Goal: Task Accomplishment & Management: Use online tool/utility

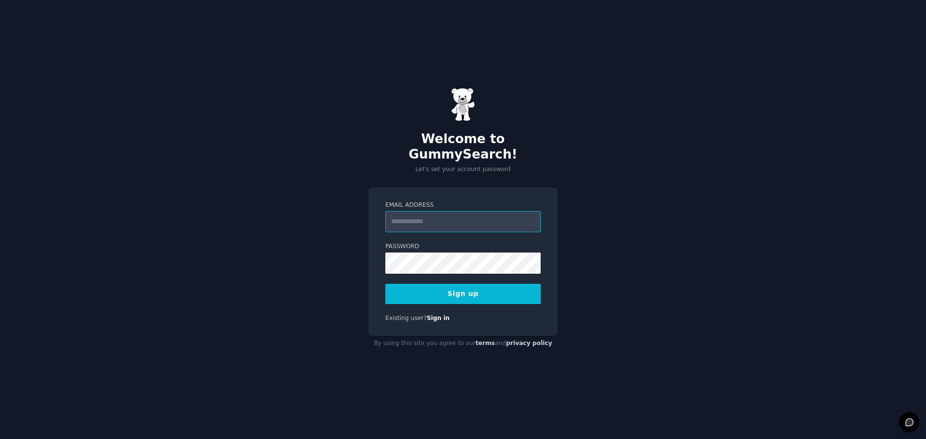
click at [499, 215] on input "Email Address" at bounding box center [462, 221] width 155 height 21
type input "**********"
click at [497, 284] on button "Sign up" at bounding box center [462, 294] width 155 height 20
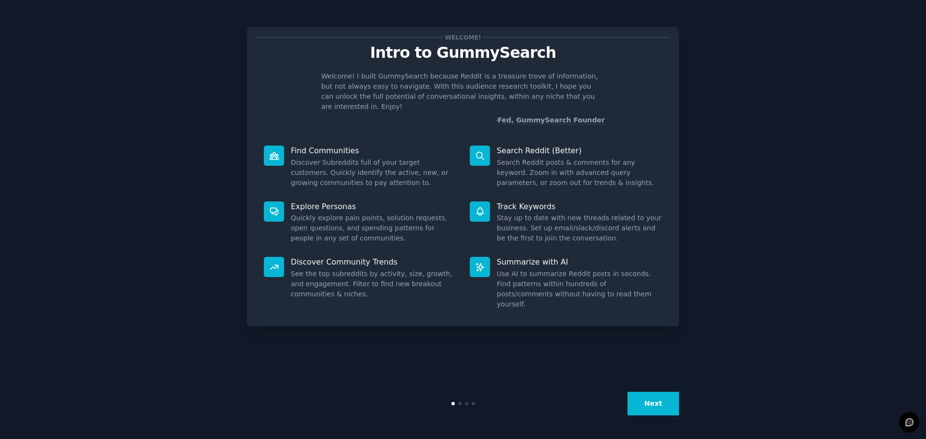
click at [648, 409] on button "Next" at bounding box center [653, 404] width 52 height 24
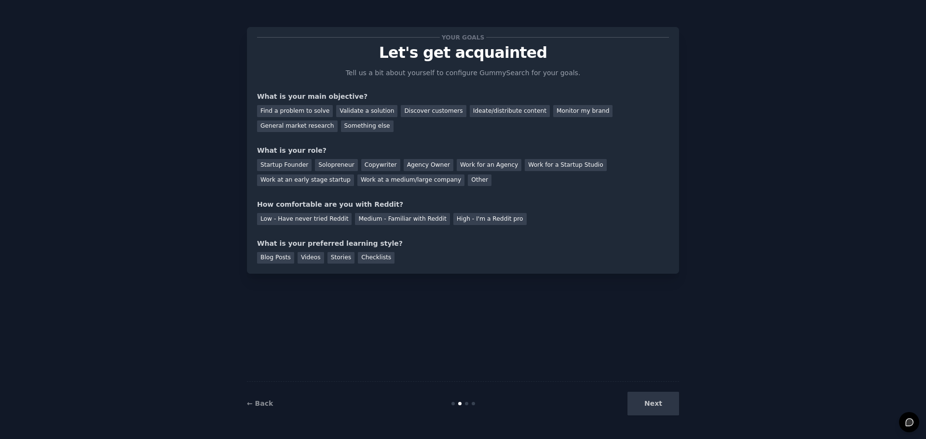
click at [649, 407] on div "Next" at bounding box center [607, 404] width 144 height 24
click at [536, 318] on div "Your goals Let's get acquainted Tell us a bit about yourself to configure Gummy…" at bounding box center [463, 220] width 432 height 412
click at [453, 218] on div "High - I'm a Reddit pro" at bounding box center [489, 219] width 73 height 12
click at [416, 217] on div "Medium - Familiar with Reddit" at bounding box center [402, 219] width 95 height 12
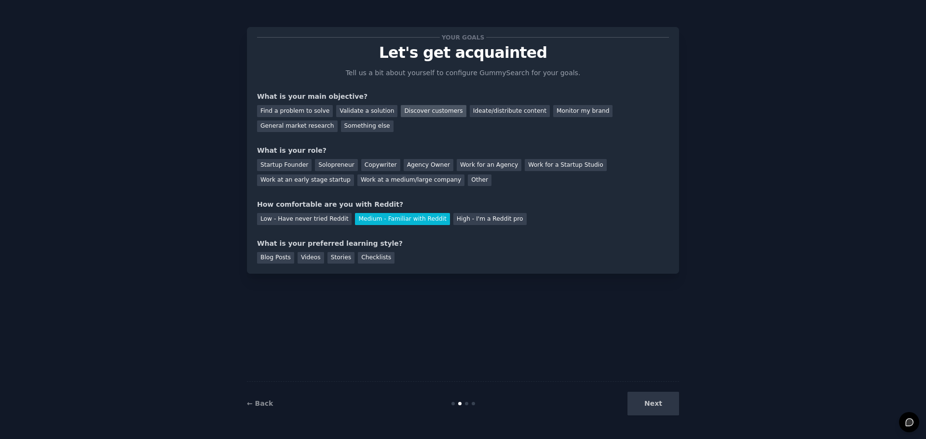
click at [418, 113] on div "Discover customers" at bounding box center [433, 111] width 65 height 12
click at [472, 108] on div "Ideate/distribute content" at bounding box center [510, 111] width 80 height 12
click at [409, 109] on div "Discover customers" at bounding box center [433, 111] width 65 height 12
click at [299, 166] on div "Startup Founder" at bounding box center [284, 165] width 54 height 12
click at [285, 258] on div "Blog Posts" at bounding box center [275, 258] width 37 height 12
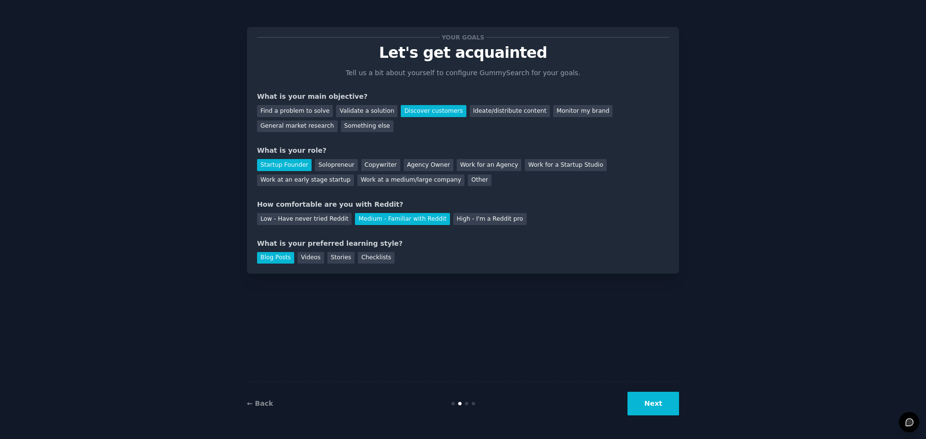
click at [661, 403] on button "Next" at bounding box center [653, 404] width 52 height 24
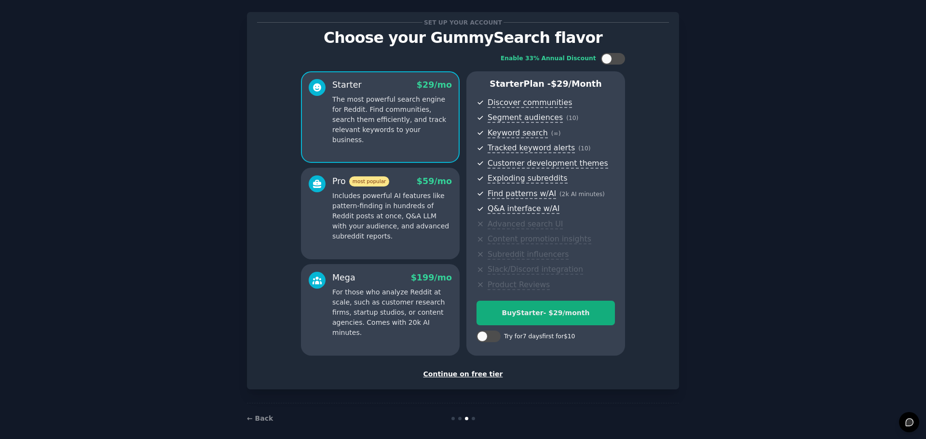
scroll to position [23, 0]
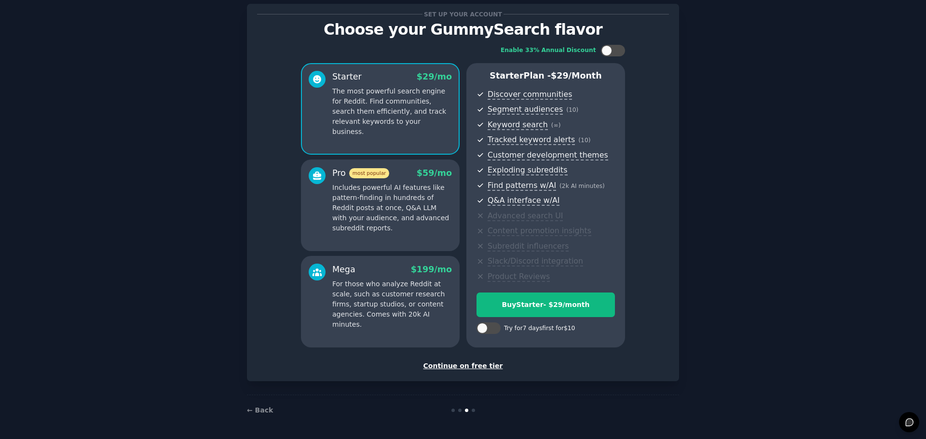
click at [476, 364] on div "Continue on free tier" at bounding box center [463, 366] width 412 height 10
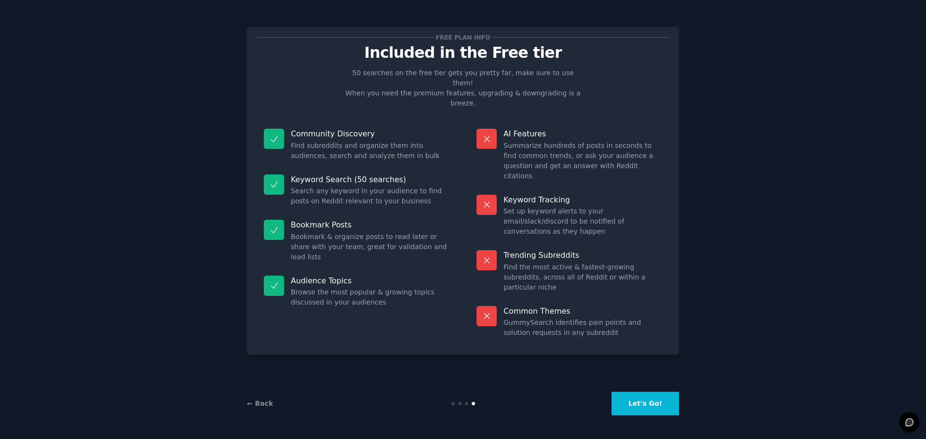
click at [648, 401] on button "Let's Go!" at bounding box center [645, 404] width 68 height 24
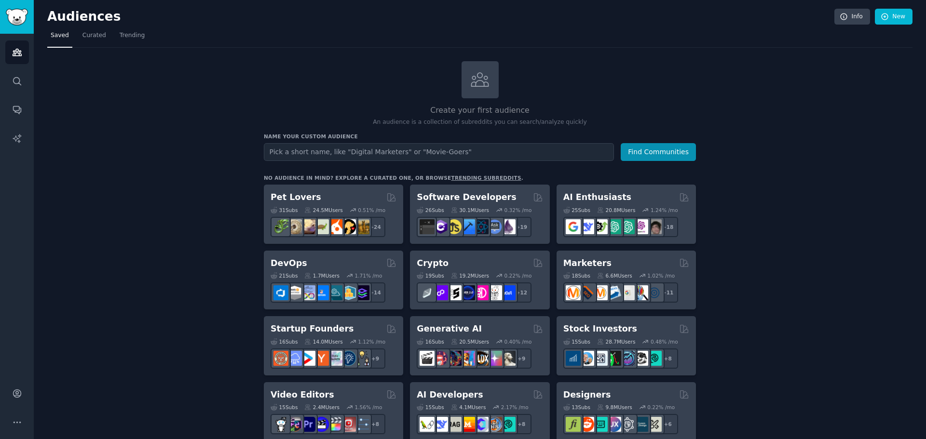
click at [429, 160] on input "text" at bounding box center [439, 152] width 350 height 18
click at [429, 159] on input "text" at bounding box center [439, 152] width 350 height 18
type input "legal ai"
click at [621, 143] on button "Find Communities" at bounding box center [658, 152] width 75 height 18
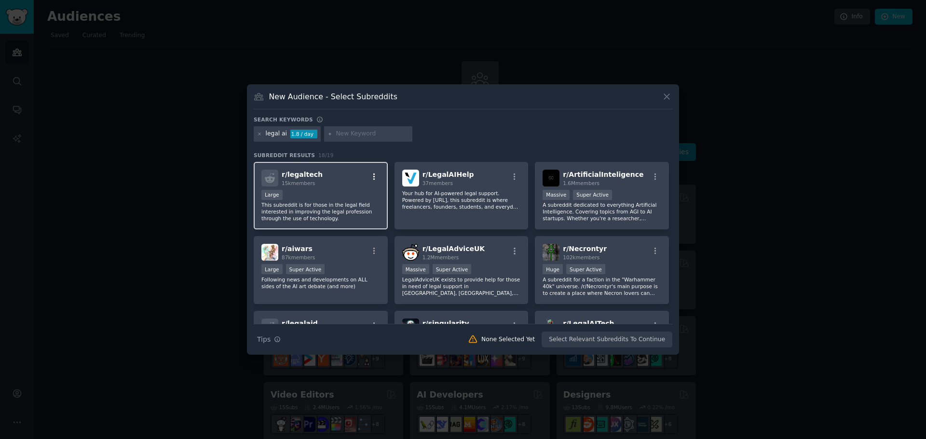
click at [370, 175] on icon "button" at bounding box center [374, 177] width 9 height 9
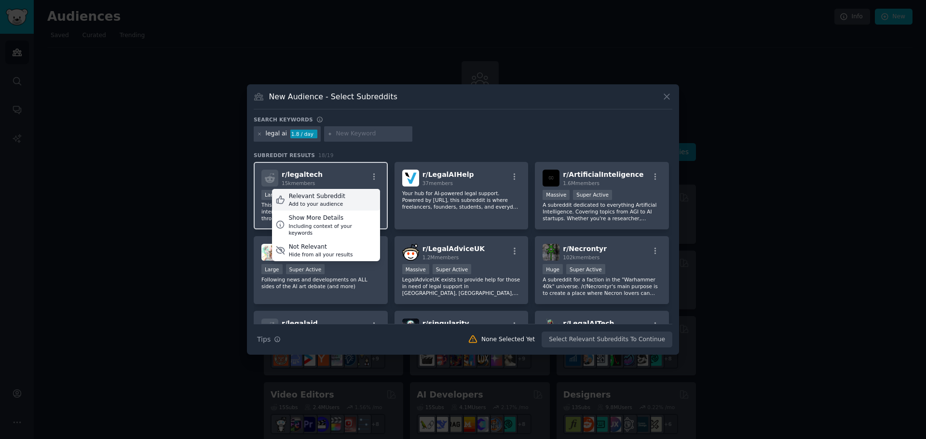
click at [335, 203] on div "Add to your audience" at bounding box center [317, 204] width 56 height 7
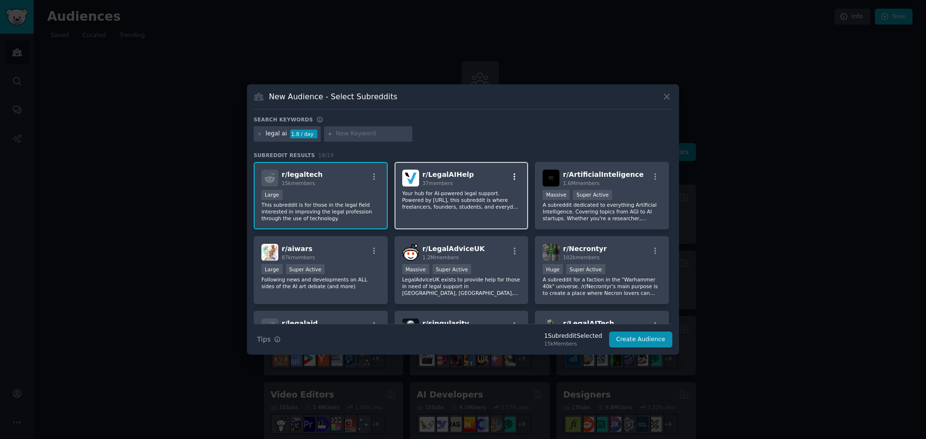
click at [511, 176] on icon "button" at bounding box center [514, 177] width 9 height 9
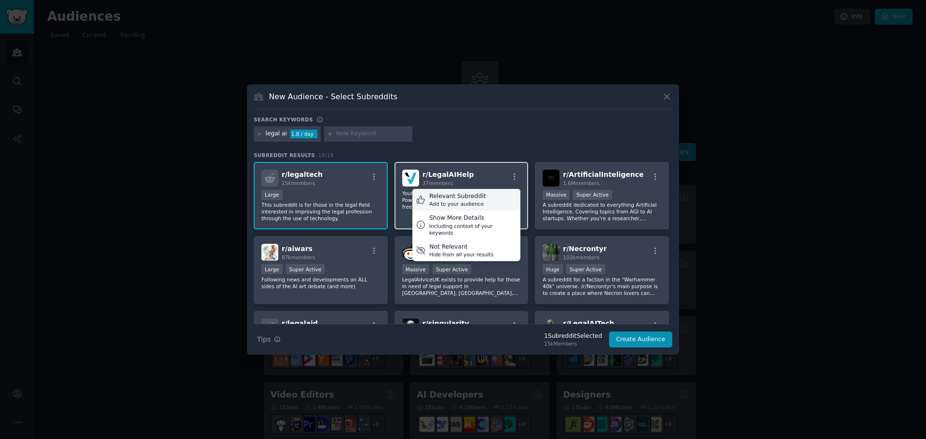
click at [485, 195] on div "Relevant Subreddit Add to your audience" at bounding box center [466, 200] width 108 height 22
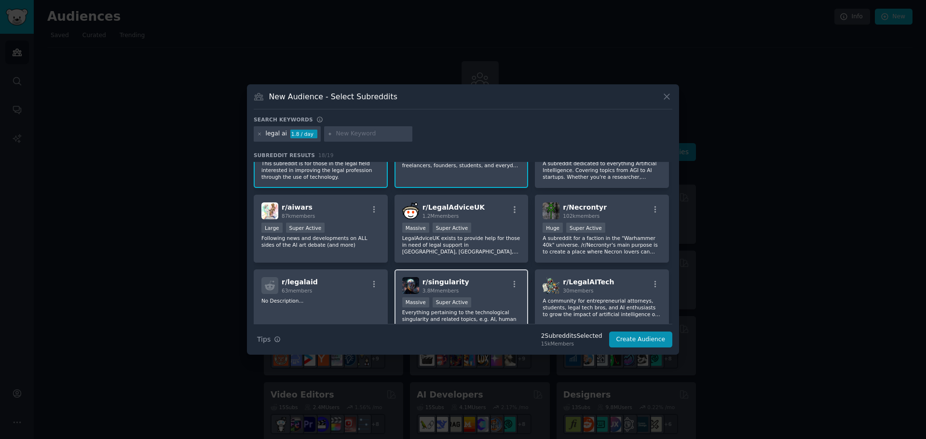
scroll to position [96, 0]
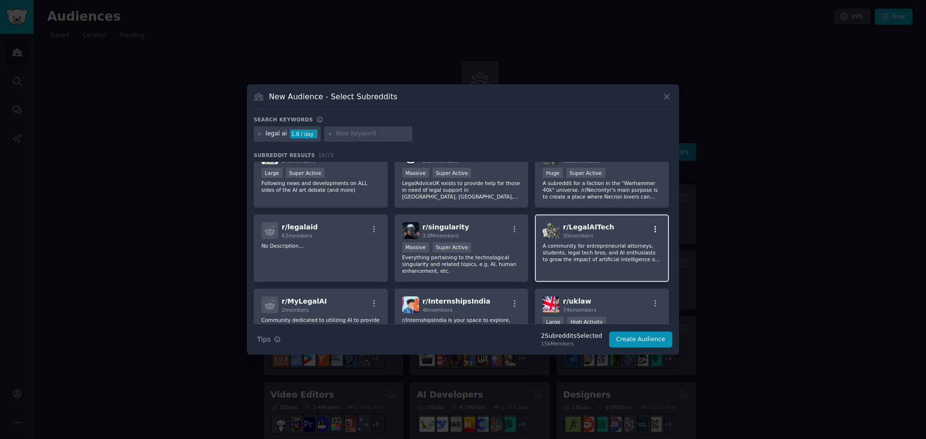
click at [651, 231] on icon "button" at bounding box center [655, 229] width 9 height 9
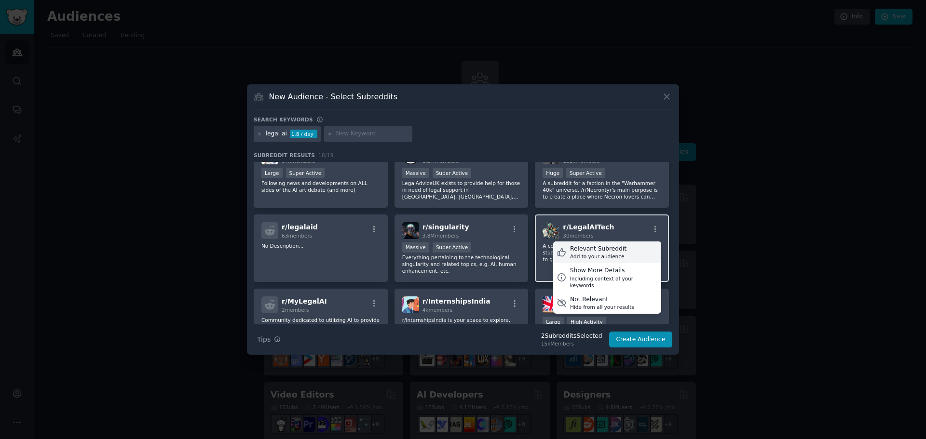
click at [614, 253] on div "Add to your audience" at bounding box center [598, 256] width 56 height 7
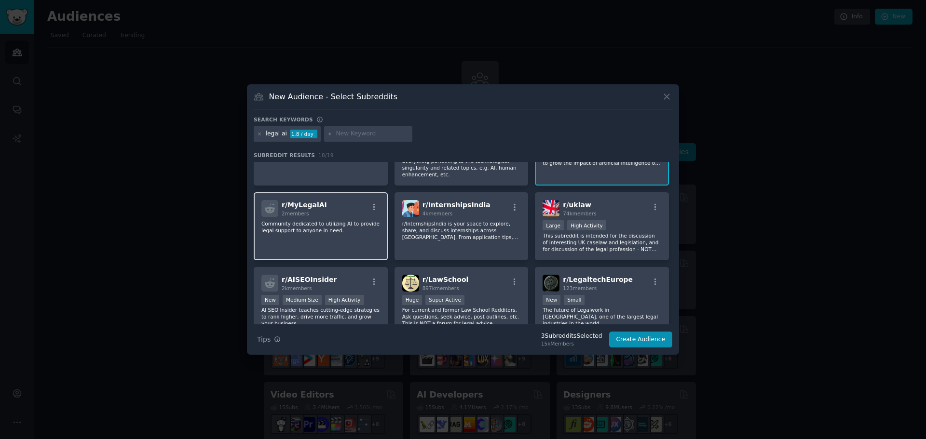
scroll to position [0, 0]
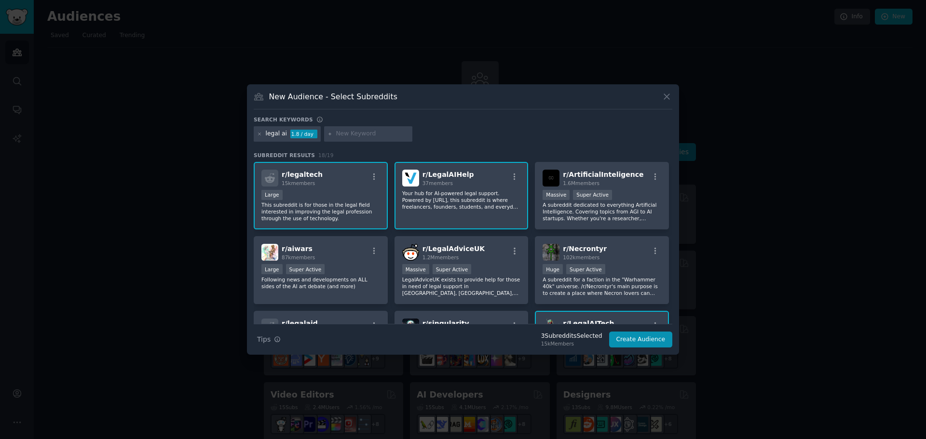
click at [273, 135] on div "legal ai" at bounding box center [276, 134] width 21 height 9
click at [372, 135] on input "text" at bounding box center [372, 134] width 73 height 9
type input "legal tech"
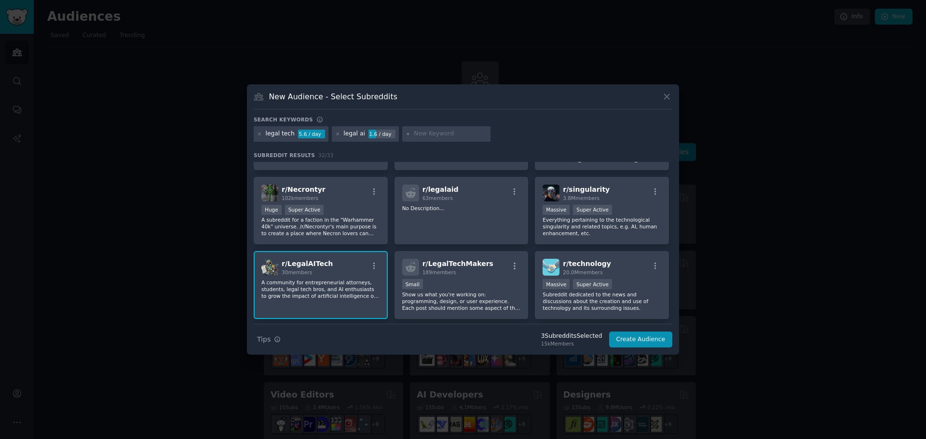
scroll to position [193, 0]
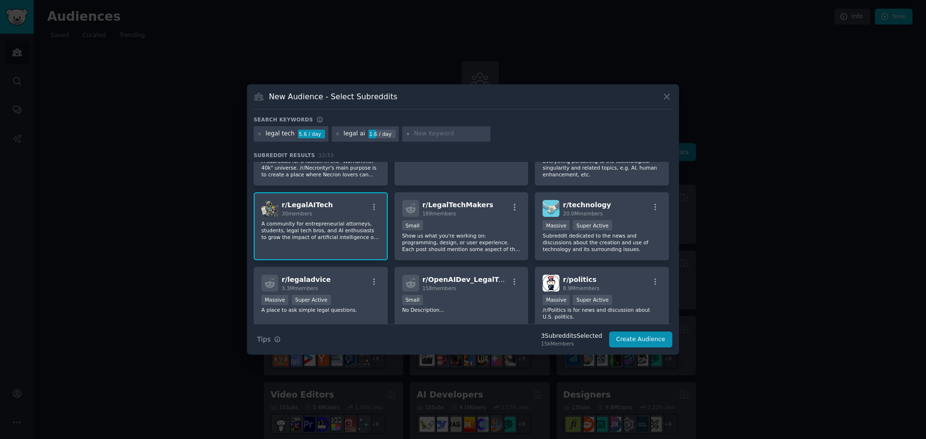
click at [422, 132] on input "text" at bounding box center [450, 134] width 73 height 9
type input "law fim"
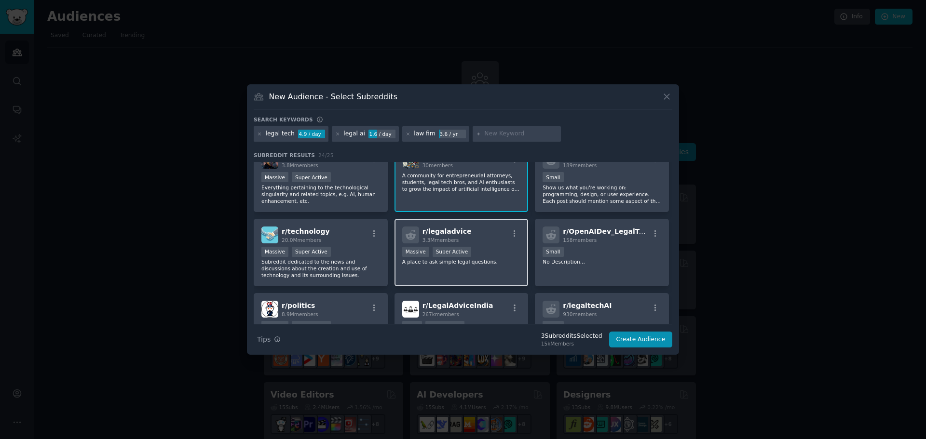
scroll to position [338, 0]
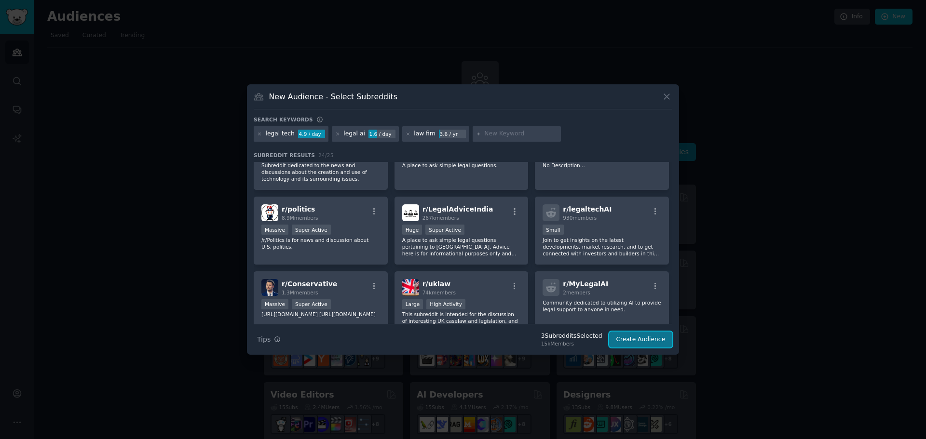
click at [655, 339] on button "Create Audience" at bounding box center [641, 340] width 64 height 16
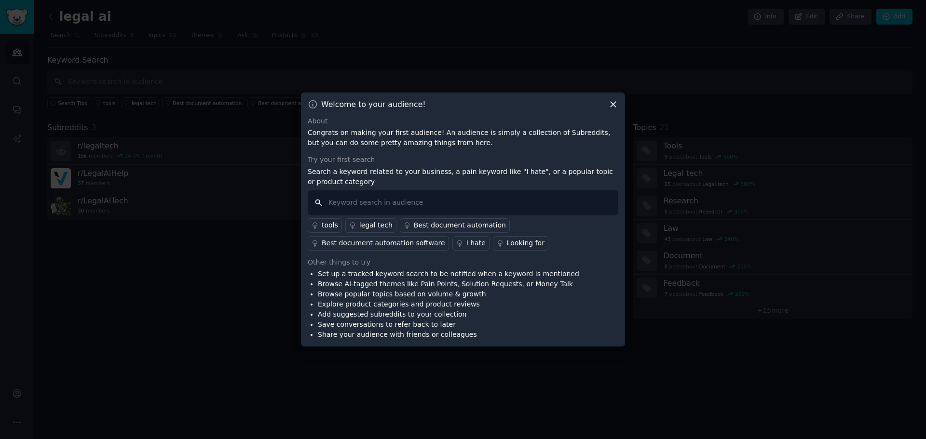
click at [419, 200] on input "text" at bounding box center [463, 202] width 311 height 25
type input "Ajax"
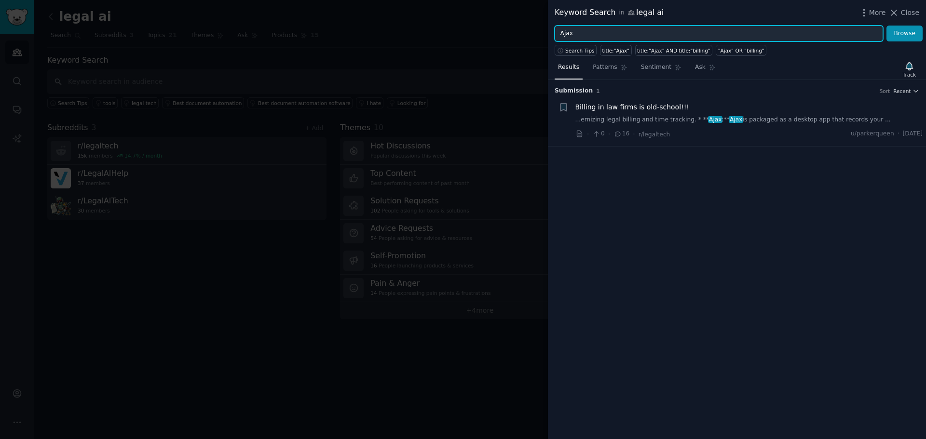
click at [656, 39] on input "Ajax" at bounding box center [719, 34] width 328 height 16
click at [886, 26] on button "Browse" at bounding box center [904, 34] width 36 height 16
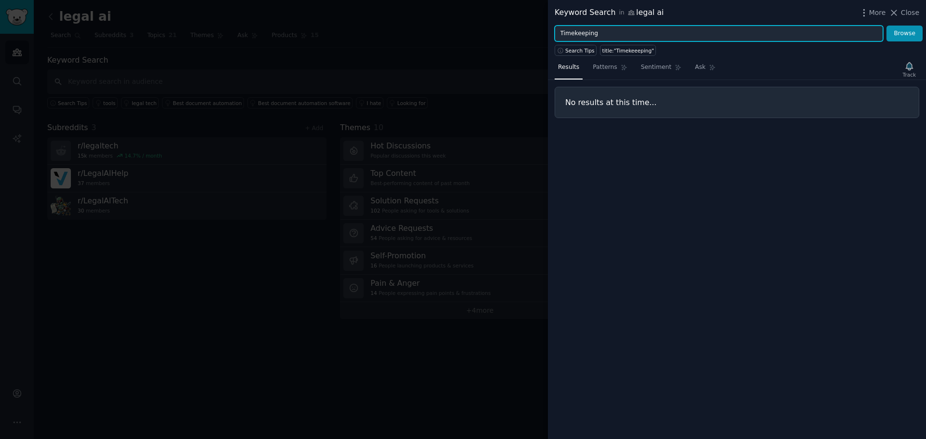
type input "Timekeeping"
click at [886, 26] on button "Browse" at bounding box center [904, 34] width 36 height 16
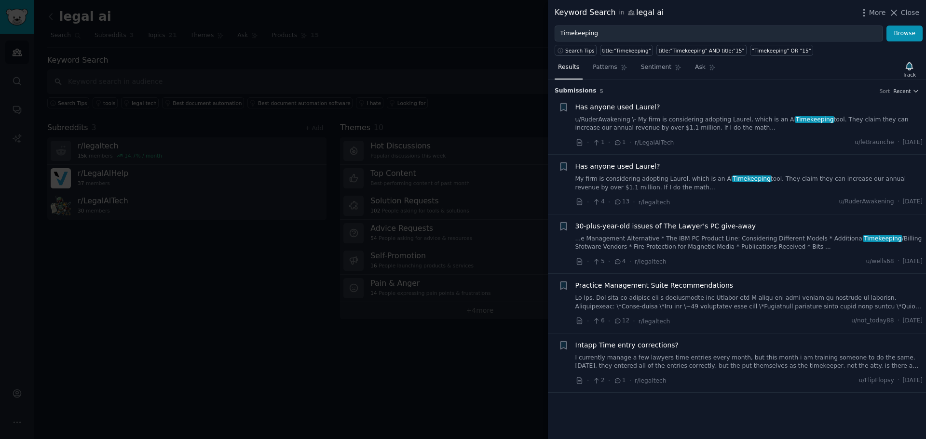
click at [663, 123] on link "u/RuderAwakening \- My firm is considering adopting Laurel, which is an AI Time…" at bounding box center [749, 124] width 348 height 17
click at [643, 118] on link "u/RuderAwakening \- My firm is considering adopting Laurel, which is an AI Time…" at bounding box center [749, 124] width 348 height 17
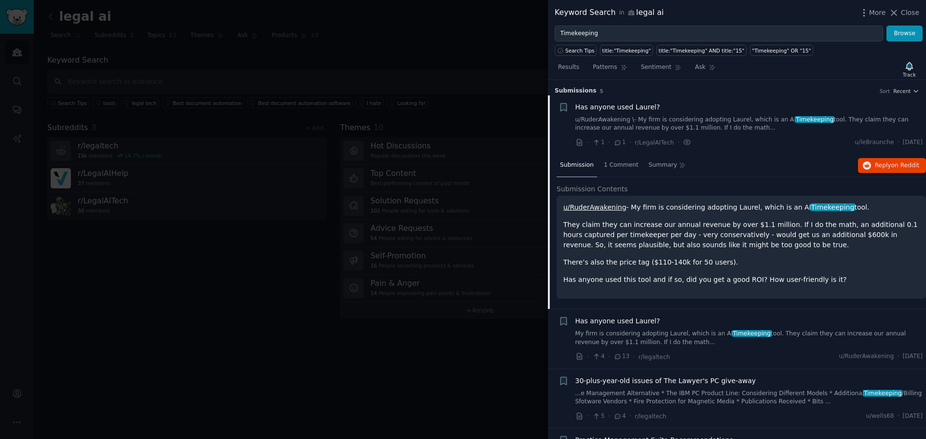
scroll to position [15, 0]
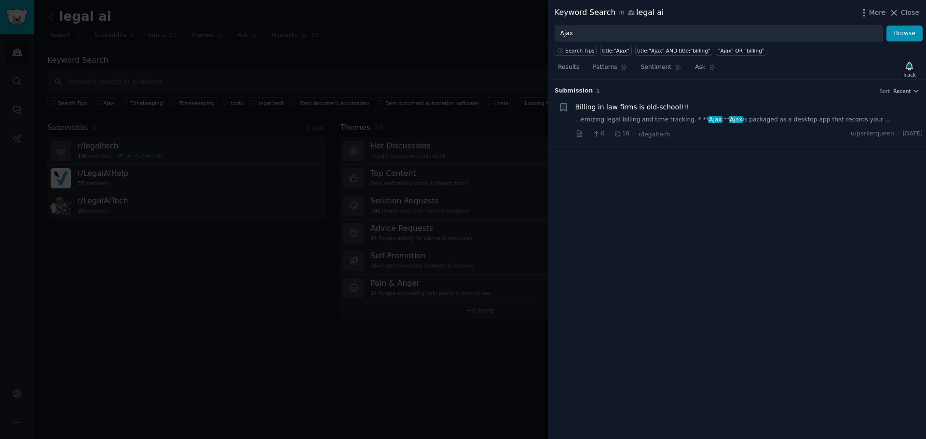
click at [683, 119] on link "...ernizing legal billing and time tracking. * ** Ajax :** Ajax is packaged as …" at bounding box center [749, 120] width 348 height 9
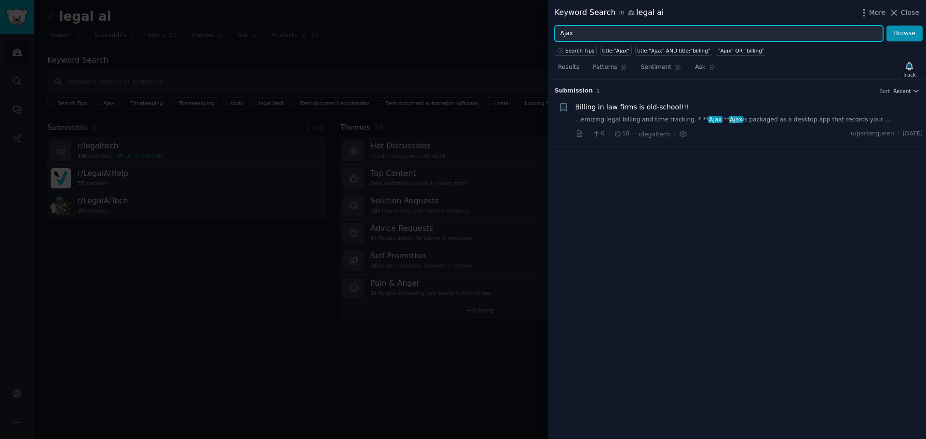
click at [611, 32] on input "Ajax" at bounding box center [719, 34] width 328 height 16
click at [592, 41] on input "Ajax" at bounding box center [719, 34] width 328 height 16
type input "laurel"
click at [886, 26] on button "Browse" at bounding box center [904, 34] width 36 height 16
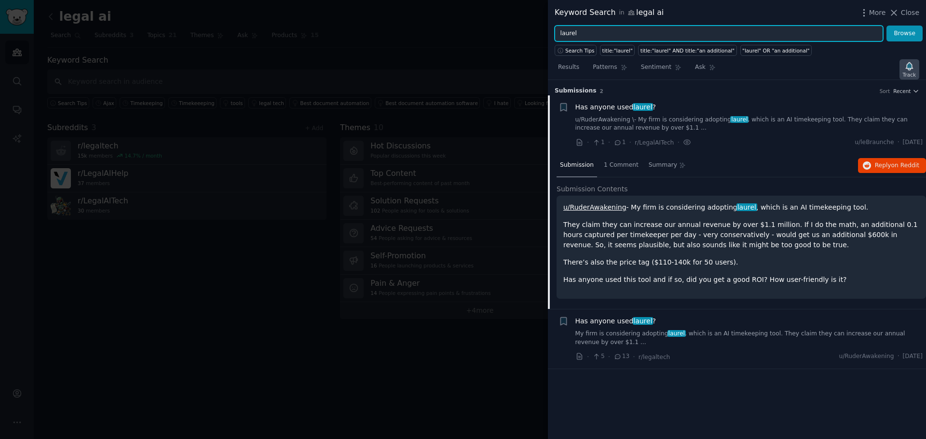
click at [910, 68] on icon "button" at bounding box center [909, 66] width 7 height 8
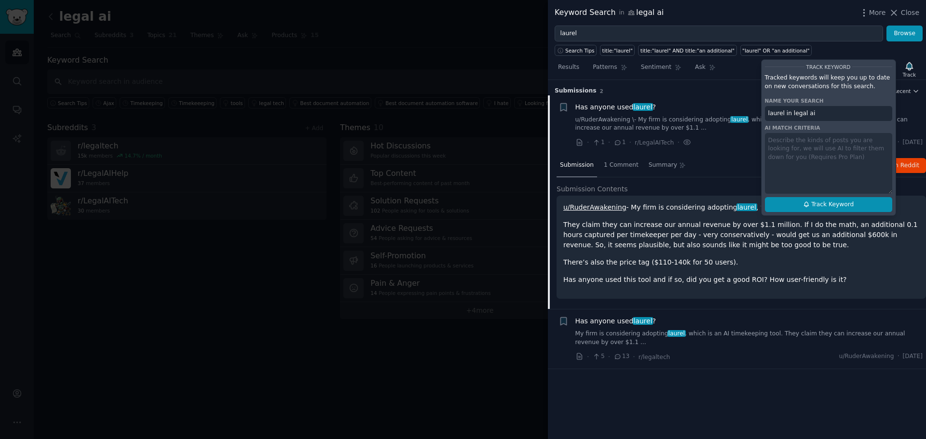
click at [831, 203] on span "Track Keyword" at bounding box center [832, 205] width 42 height 9
type input "laurel in legal ai"
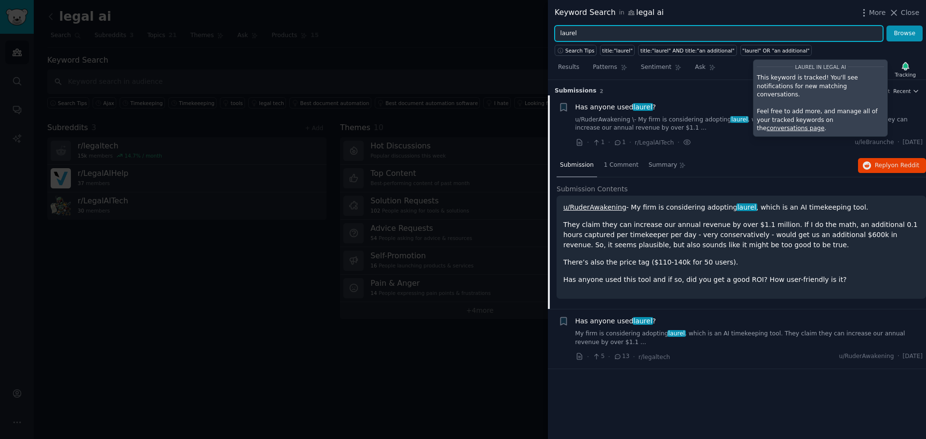
click at [652, 30] on input "laurel" at bounding box center [719, 34] width 328 height 16
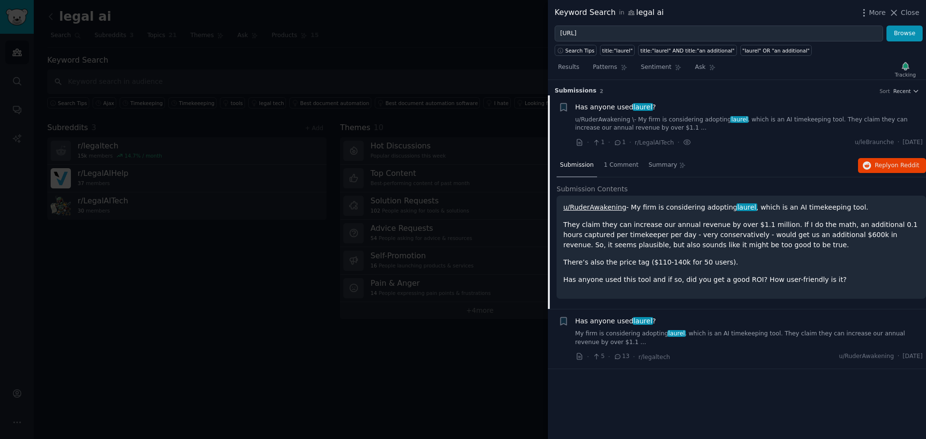
click at [910, 66] on div "Tracking" at bounding box center [905, 69] width 28 height 20
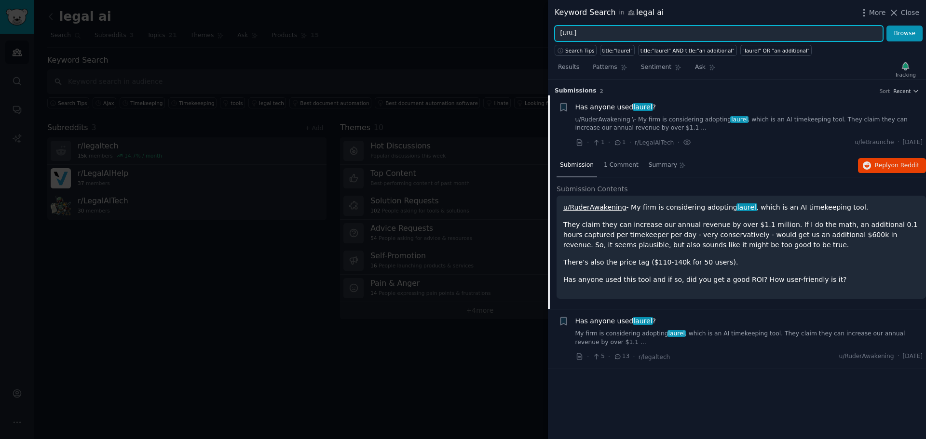
click at [700, 32] on input "billables.ai" at bounding box center [719, 34] width 328 height 16
click at [886, 26] on button "Browse" at bounding box center [904, 34] width 36 height 16
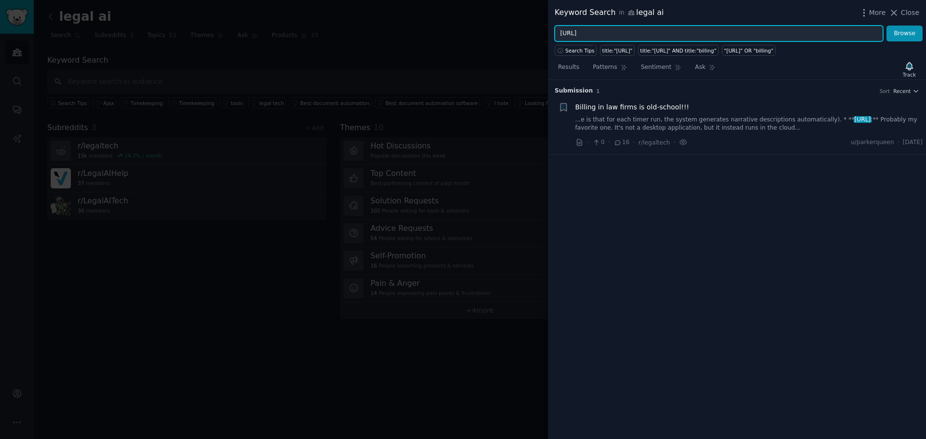
click at [769, 33] on input "billables.ai" at bounding box center [719, 34] width 328 height 16
type input "ajax"
click at [886, 26] on button "Browse" at bounding box center [904, 34] width 36 height 16
click at [914, 67] on icon "button" at bounding box center [909, 66] width 10 height 10
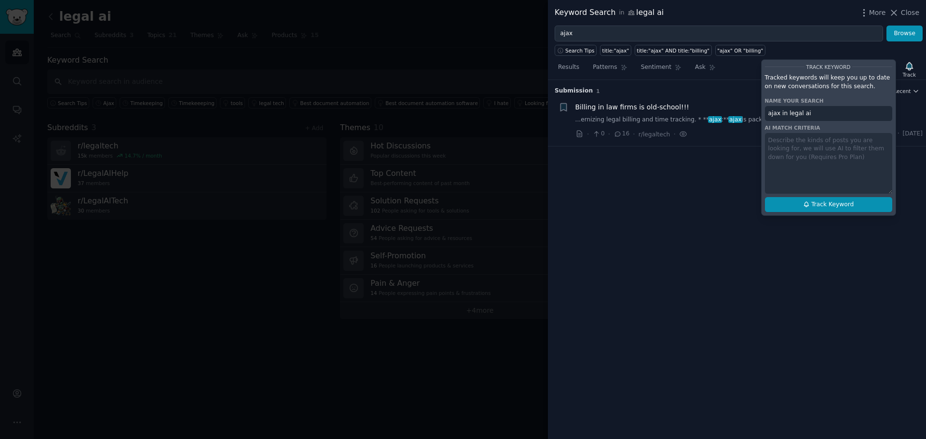
click at [831, 201] on span "Track Keyword" at bounding box center [832, 205] width 42 height 9
type input "ajax in legal ai"
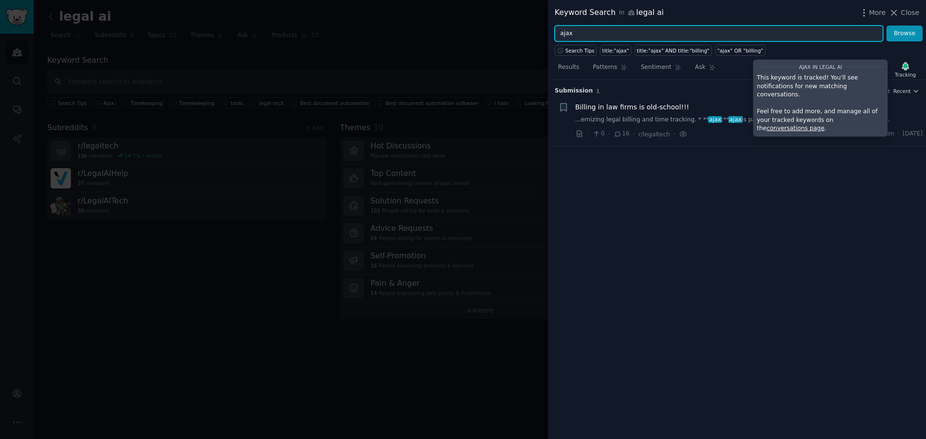
click at [648, 35] on input "ajax" at bounding box center [719, 34] width 328 height 16
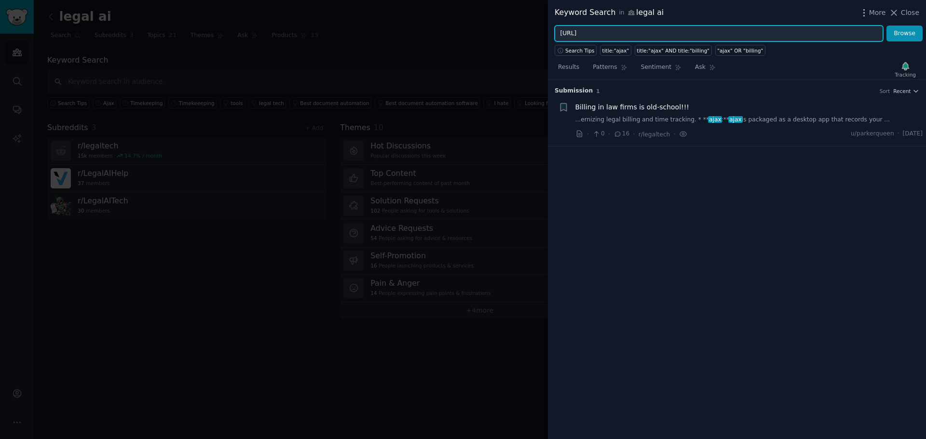
type input "[URL]"
click at [886, 26] on button "Browse" at bounding box center [904, 34] width 36 height 16
click at [906, 74] on div "Track" at bounding box center [909, 74] width 13 height 7
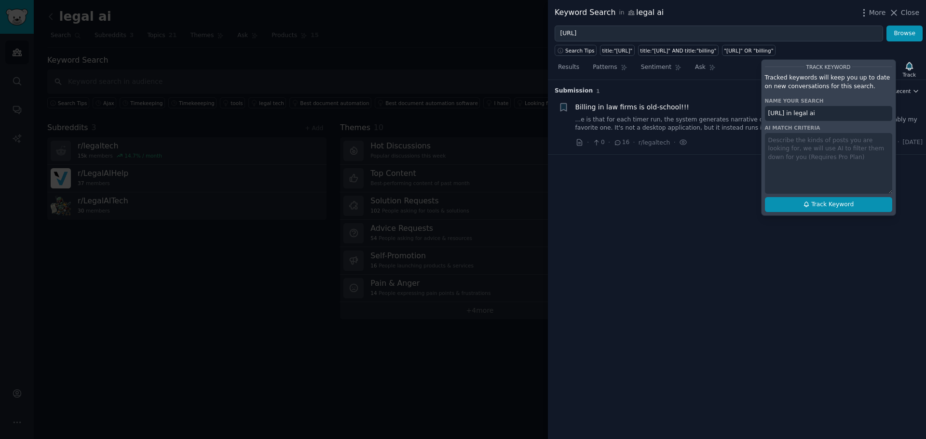
click at [838, 206] on span "Track Keyword" at bounding box center [832, 205] width 42 height 9
type input "billables.ai in legal ai"
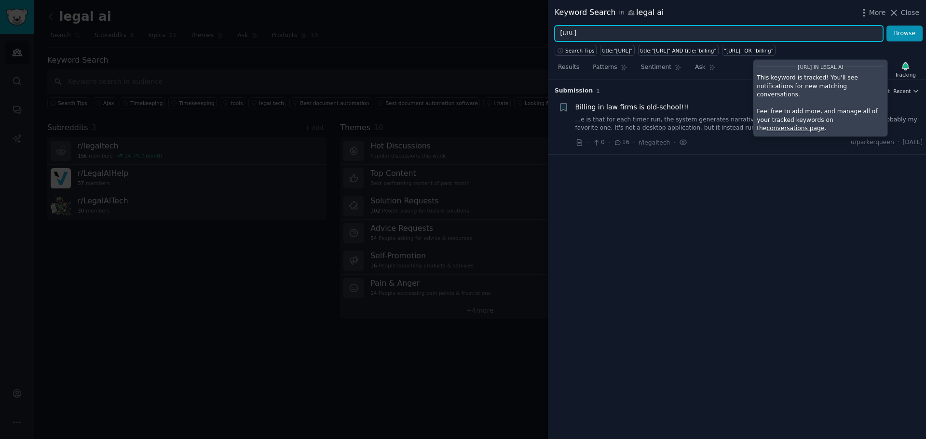
click at [646, 32] on input "billables.ai" at bounding box center [719, 34] width 328 height 16
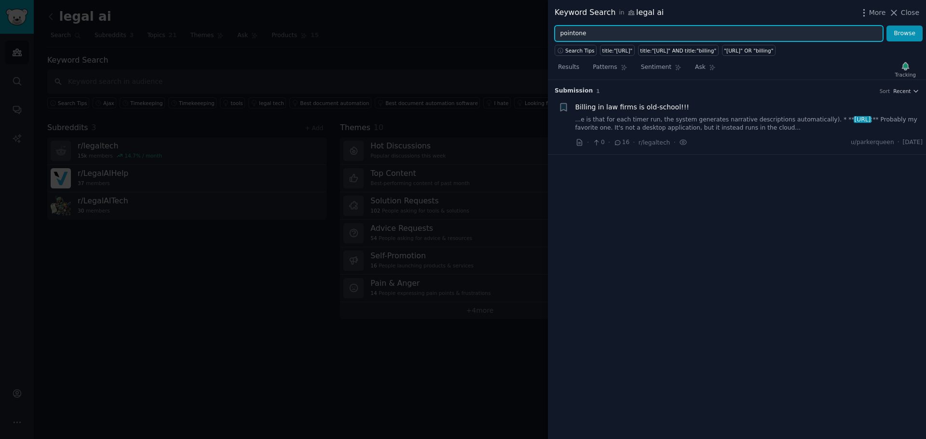
type input "pointone"
click at [886, 26] on button "Browse" at bounding box center [904, 34] width 36 height 16
click at [905, 59] on div "Track" at bounding box center [909, 69] width 20 height 20
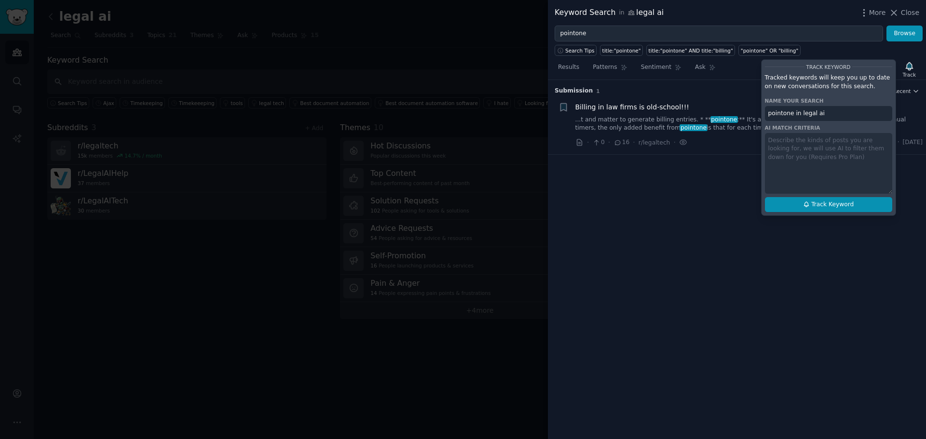
click at [827, 209] on button "Track Keyword" at bounding box center [828, 204] width 127 height 15
type input "pointone in legal ai"
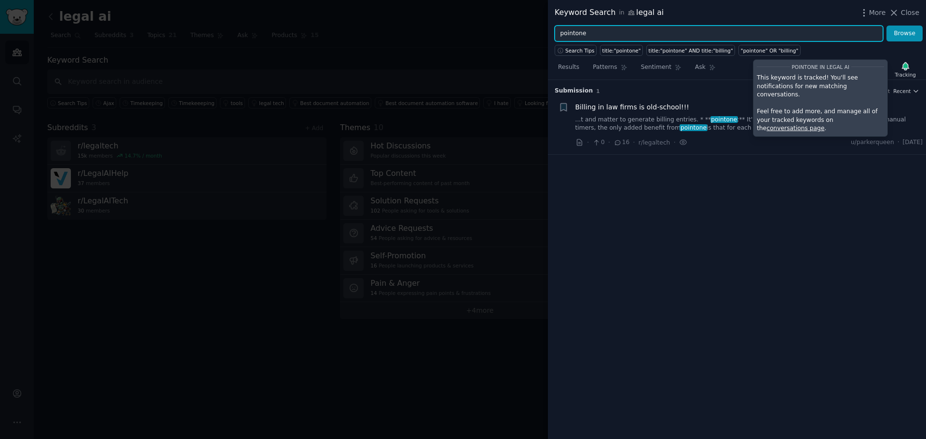
click at [663, 39] on input "pointone" at bounding box center [719, 34] width 328 height 16
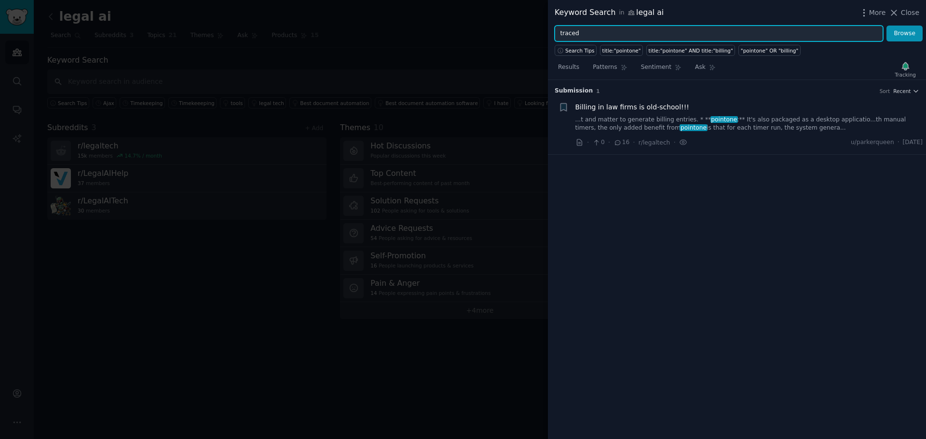
click at [886, 26] on button "Browse" at bounding box center [904, 34] width 36 height 16
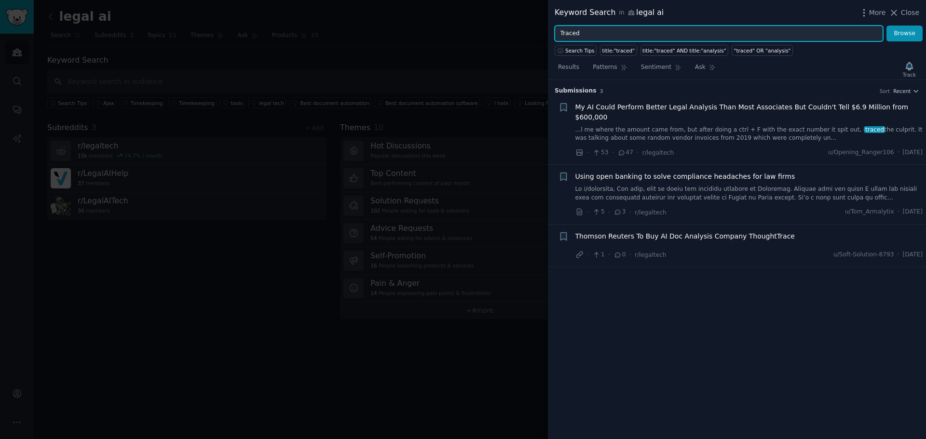
type input "Traced"
click at [886, 26] on button "Browse" at bounding box center [904, 34] width 36 height 16
click at [907, 65] on icon "button" at bounding box center [909, 66] width 10 height 10
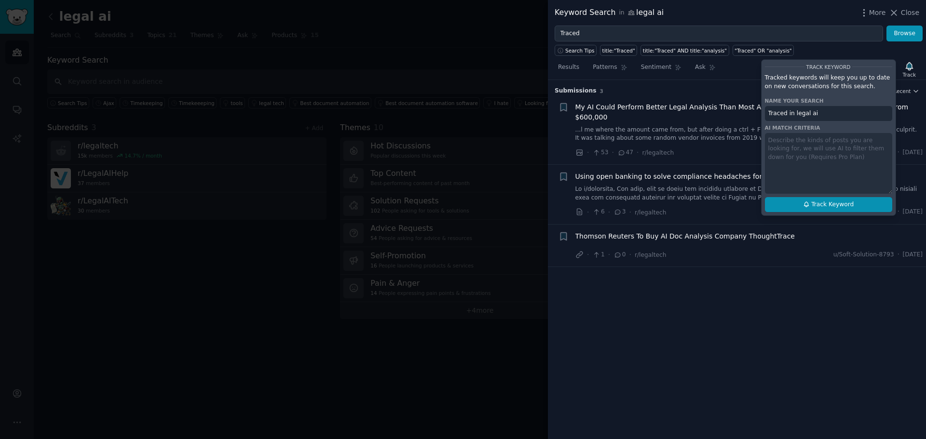
click at [839, 202] on span "Track Keyword" at bounding box center [832, 205] width 42 height 9
type input "Traced in legal ai"
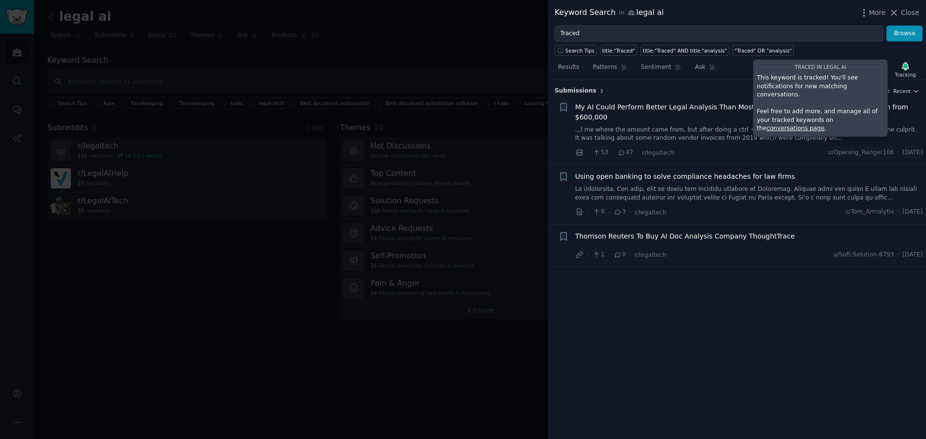
click at [719, 83] on div "Submission s 3 Sort Recent" at bounding box center [737, 87] width 365 height 15
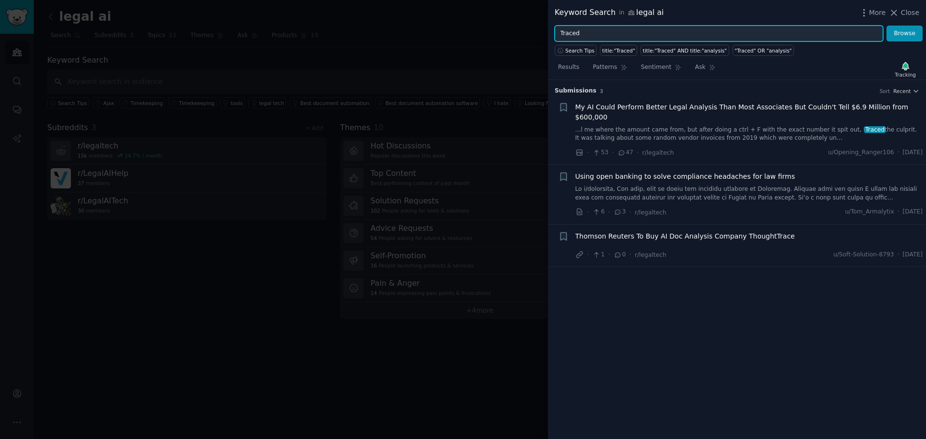
click at [583, 31] on input "Traced" at bounding box center [719, 34] width 328 height 16
type input "WiseTime"
click at [886, 26] on button "Browse" at bounding box center [904, 34] width 36 height 16
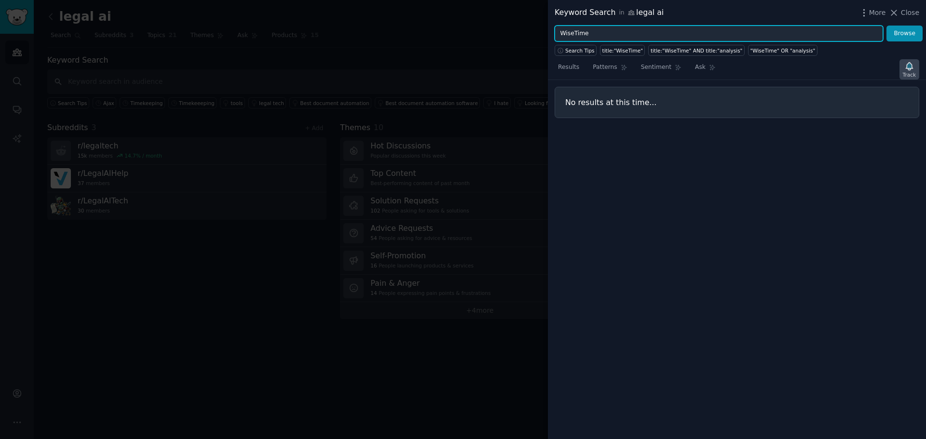
click at [905, 70] on icon "button" at bounding box center [909, 66] width 10 height 10
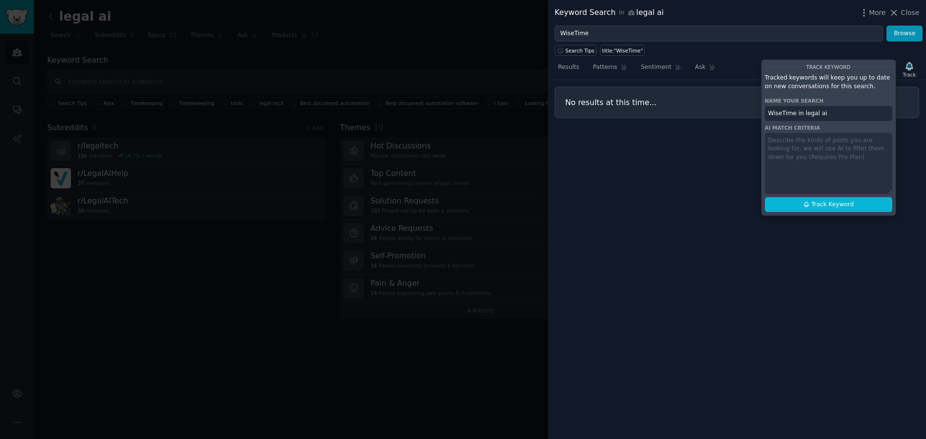
click at [839, 196] on div "Track Keyword Tracked keywords will keep you up to date on new conversations fo…" at bounding box center [828, 137] width 135 height 157
click at [827, 111] on input "WiseTime in legal ai" at bounding box center [828, 113] width 127 height 15
click at [788, 203] on button "Track Keyword" at bounding box center [828, 204] width 127 height 15
type input "WiseTime in legal billing"
click at [723, 168] on div "Results Patterns Sentiment Ask Track Track Keyword Tracked keywords will keep y…" at bounding box center [737, 247] width 378 height 383
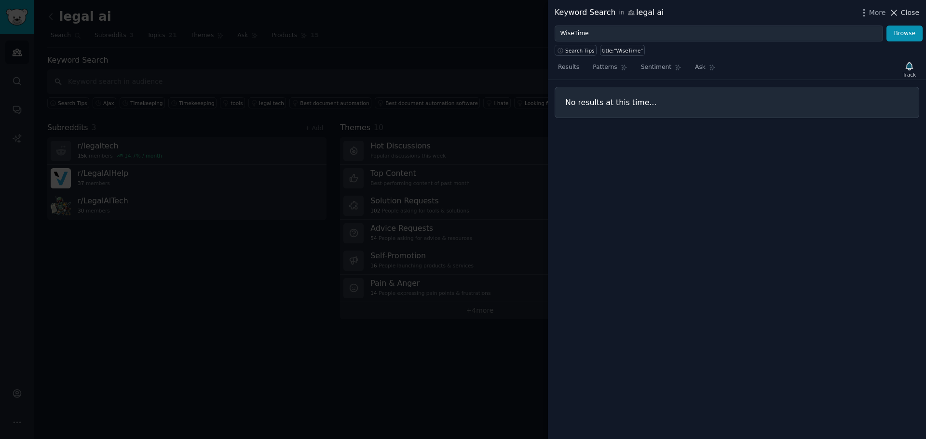
click at [908, 11] on span "Close" at bounding box center [910, 13] width 18 height 10
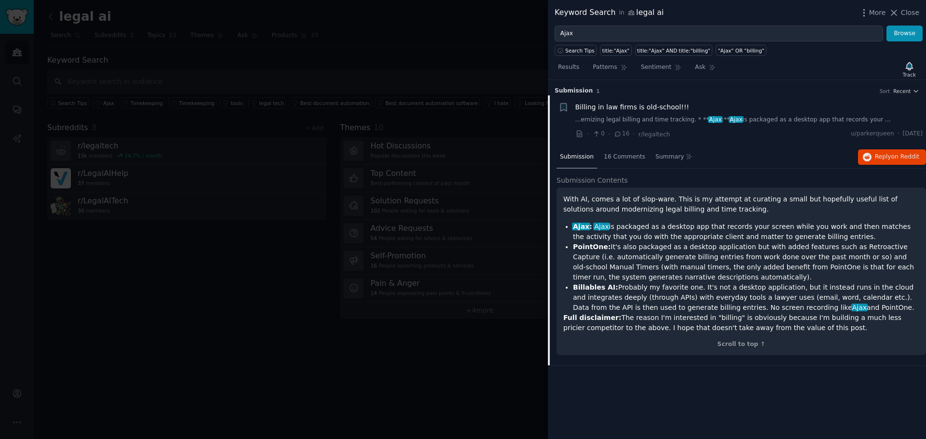
click at [647, 274] on li "PointOne: It's also packaged as a desktop application but with added features s…" at bounding box center [746, 262] width 346 height 41
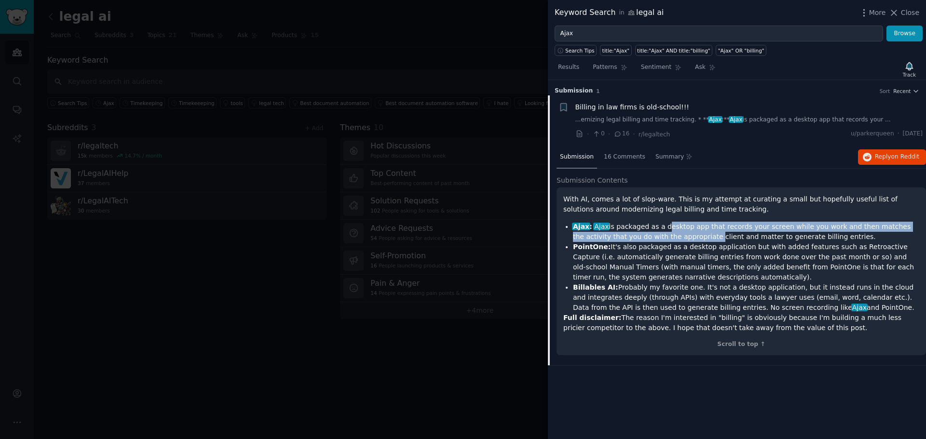
drag, startPoint x: 657, startPoint y: 227, endPoint x: 657, endPoint y: 233, distance: 6.3
click at [657, 233] on li "Ajax : Ajax is packaged as a desktop app that records your screen while you wor…" at bounding box center [746, 232] width 346 height 20
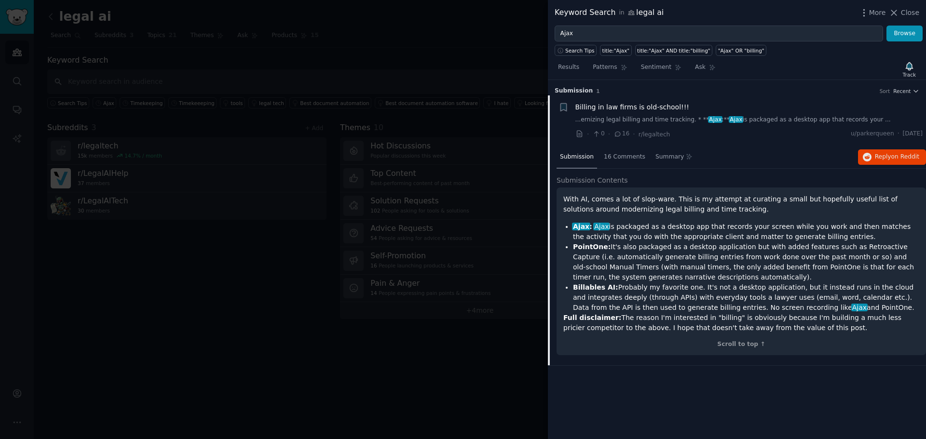
click at [669, 104] on span "Billing in law firms is old-school!!!" at bounding box center [632, 107] width 114 height 10
drag, startPoint x: 690, startPoint y: 245, endPoint x: 693, endPoint y: 278, distance: 32.9
click at [693, 278] on li "PointOne: It's also packaged as a desktop application but with added features s…" at bounding box center [746, 262] width 346 height 41
click at [871, 158] on icon "button" at bounding box center [867, 157] width 9 height 9
